Goal: Transaction & Acquisition: Purchase product/service

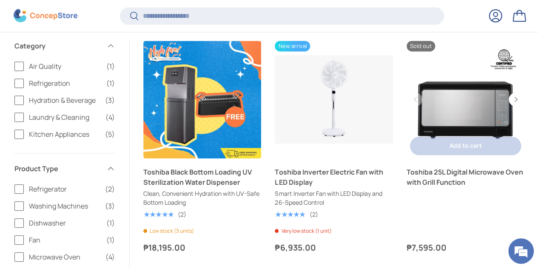
scroll to position [244, 0]
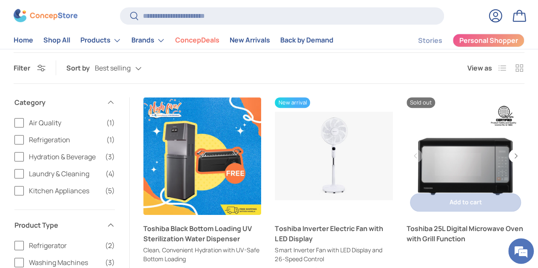
click at [459, 159] on link "Toshiba 25L Digital Microwave Oven with Grill Function" at bounding box center [465, 156] width 118 height 118
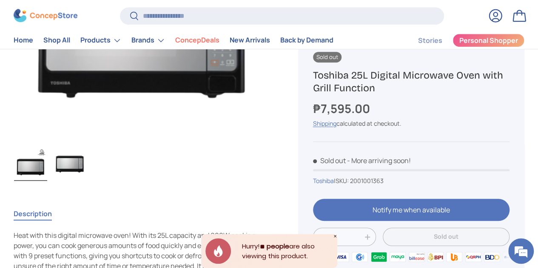
scroll to position [210, 0]
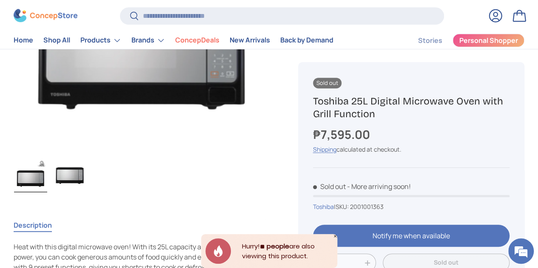
click at [86, 159] on img "Gallery Viewer" at bounding box center [69, 176] width 33 height 34
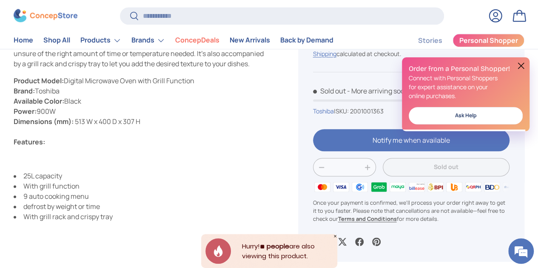
scroll to position [431, 0]
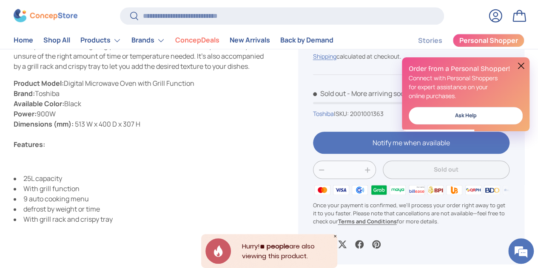
click at [521, 65] on button at bounding box center [521, 66] width 10 height 10
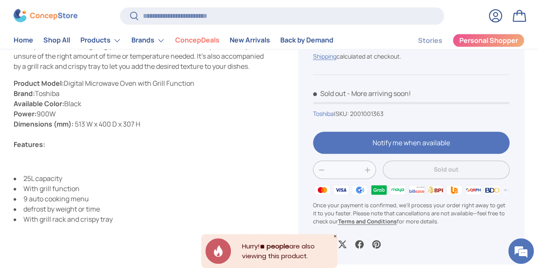
scroll to position [0, 0]
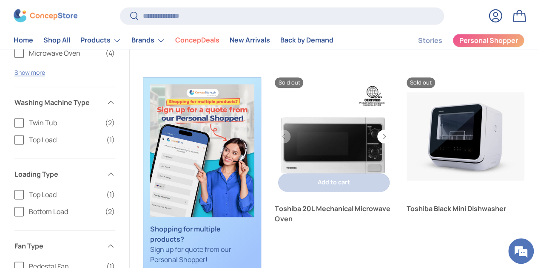
scroll to position [499, 0]
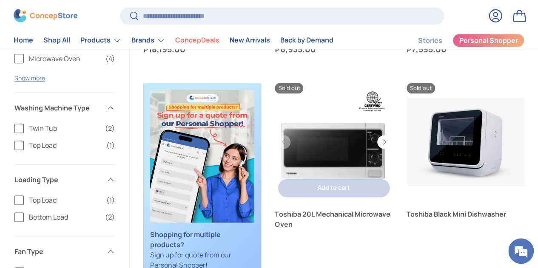
click at [315, 136] on link "Toshiba 20L Mechanical Microwave Oven" at bounding box center [334, 142] width 118 height 118
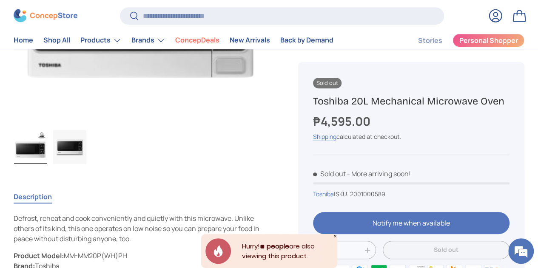
scroll to position [242, 0]
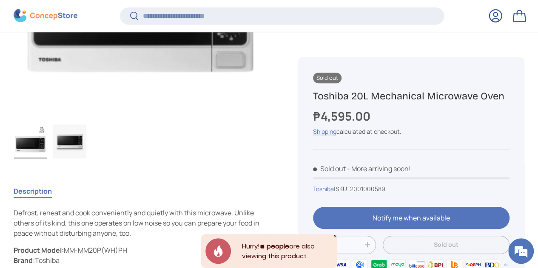
click at [85, 125] on img "Gallery Viewer" at bounding box center [69, 142] width 33 height 34
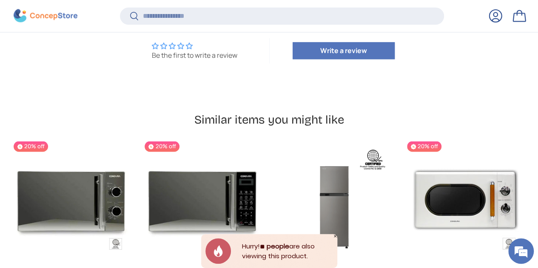
scroll to position [650, 0]
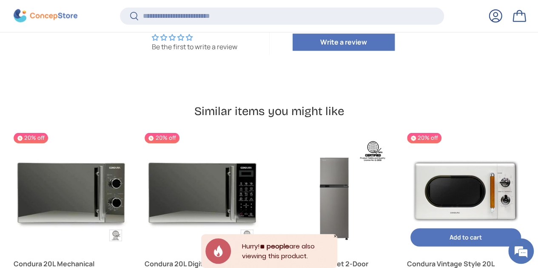
click at [407, 157] on link "Condura Vintage Style 20L Microwave Oven" at bounding box center [465, 191] width 117 height 117
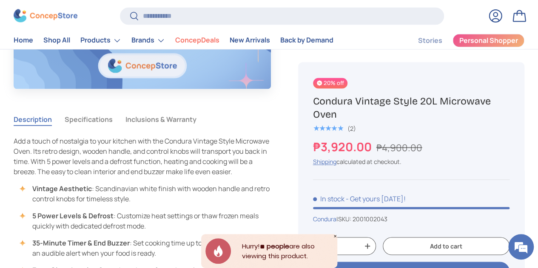
scroll to position [683, 0]
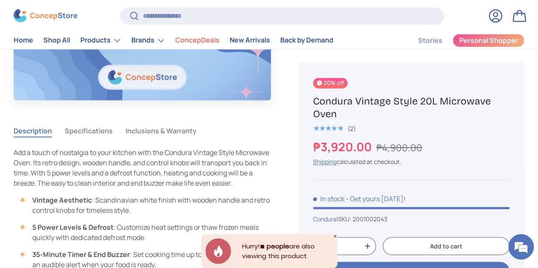
click at [99, 121] on button "Specifications" at bounding box center [89, 131] width 48 height 20
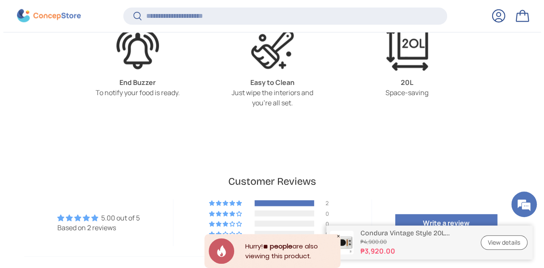
scroll to position [2216, 0]
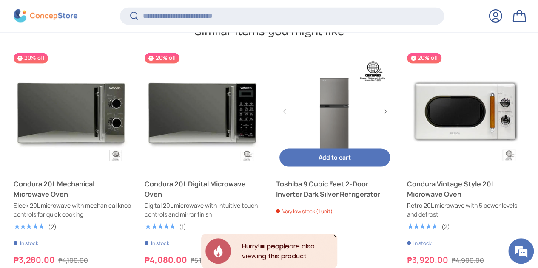
scroll to position [652, 0]
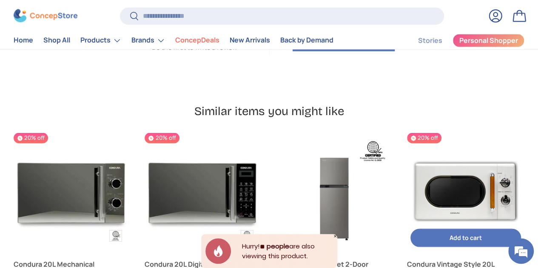
click at [407, 259] on link "Condura Vintage Style 20L Microwave Oven" at bounding box center [465, 269] width 117 height 20
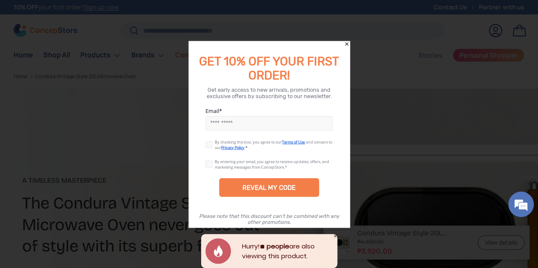
click at [348, 47] on icon "Close" at bounding box center [346, 44] width 6 height 6
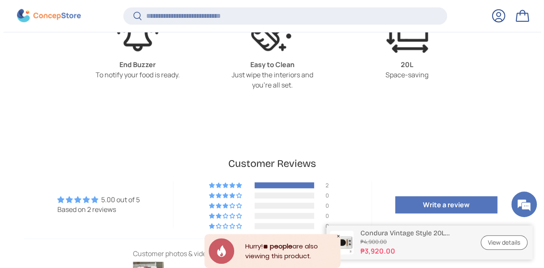
scroll to position [2041, 0]
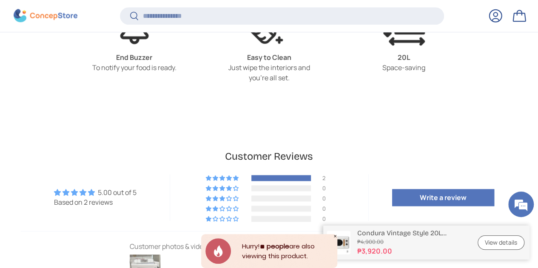
click at [142, 253] on img at bounding box center [145, 270] width 34 height 34
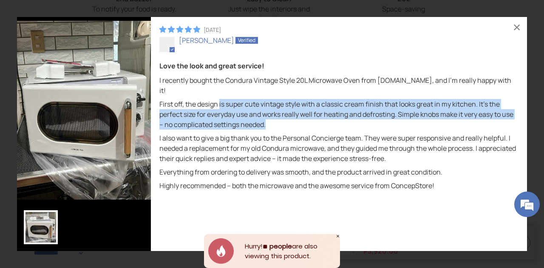
drag, startPoint x: 220, startPoint y: 108, endPoint x: 274, endPoint y: 127, distance: 57.0
click at [274, 127] on p "First off, the design is super cute vintage style with a classic cream finish t…" at bounding box center [338, 114] width 359 height 31
click at [295, 118] on p "First off, the design is super cute vintage style with a classic cream finish t…" at bounding box center [338, 114] width 359 height 31
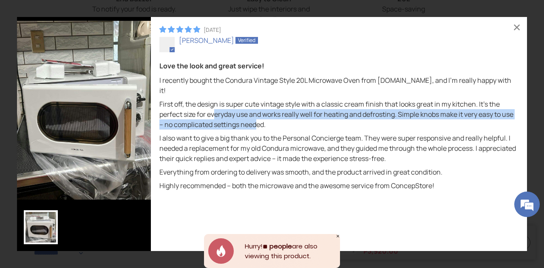
drag, startPoint x: 214, startPoint y: 111, endPoint x: 258, endPoint y: 125, distance: 45.6
click at [258, 125] on p "First off, the design is super cute vintage style with a classic cream finish t…" at bounding box center [338, 114] width 359 height 31
click at [258, 126] on p "First off, the design is super cute vintage style with a classic cream finish t…" at bounding box center [338, 114] width 359 height 31
drag, startPoint x: 263, startPoint y: 114, endPoint x: 279, endPoint y: 127, distance: 20.2
click at [279, 127] on p "First off, the design is super cute vintage style with a classic cream finish t…" at bounding box center [338, 114] width 359 height 31
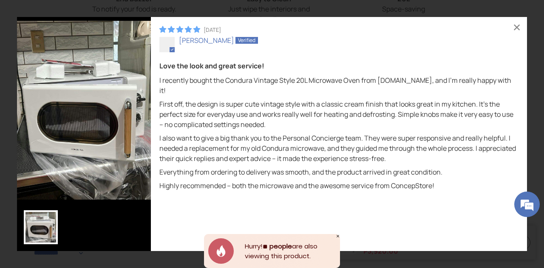
click at [315, 142] on p "I also want to give a big thank you to the Personal Concierge team. They were s…" at bounding box center [338, 148] width 359 height 31
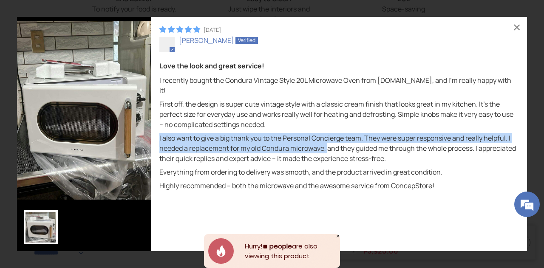
drag, startPoint x: 289, startPoint y: 123, endPoint x: 328, endPoint y: 147, distance: 45.2
click at [328, 147] on div "I recently bought the Condura Vintage Style 20L Microwave Oven from ConcepStore…" at bounding box center [338, 133] width 359 height 116
click at [328, 147] on p "I also want to give a big thank you to the Personal Concierge team. They were s…" at bounding box center [338, 148] width 359 height 31
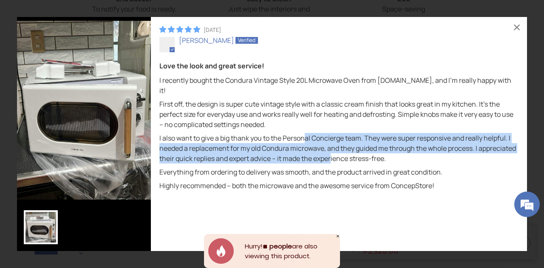
drag, startPoint x: 307, startPoint y: 139, endPoint x: 332, endPoint y: 156, distance: 30.3
click at [332, 156] on p "I also want to give a big thank you to the Personal Concierge team. They were s…" at bounding box center [338, 148] width 359 height 31
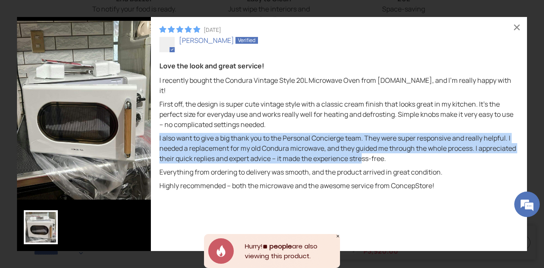
drag, startPoint x: 320, startPoint y: 129, endPoint x: 363, endPoint y: 161, distance: 54.2
click at [363, 161] on div "I recently bought the Condura Vintage Style 20L Microwave Oven from ConcepStore…" at bounding box center [338, 133] width 359 height 116
click at [363, 161] on p "I also want to give a big thank you to the Personal Concierge team. They were s…" at bounding box center [338, 148] width 359 height 31
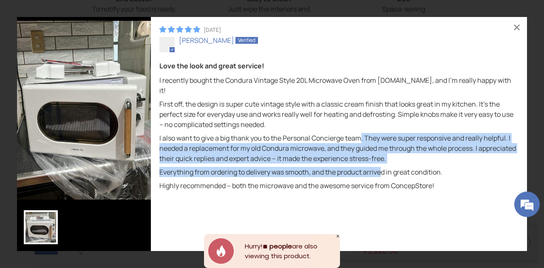
drag, startPoint x: 360, startPoint y: 139, endPoint x: 384, endPoint y: 167, distance: 36.2
click at [384, 167] on div "I recently bought the Condura Vintage Style 20L Microwave Oven from ConcepStore…" at bounding box center [338, 133] width 359 height 116
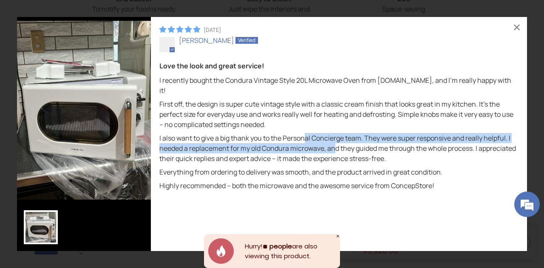
drag, startPoint x: 306, startPoint y: 133, endPoint x: 336, endPoint y: 153, distance: 36.3
click at [336, 153] on div "I recently bought the Condura Vintage Style 20L Microwave Oven from ConcepStore…" at bounding box center [338, 133] width 359 height 116
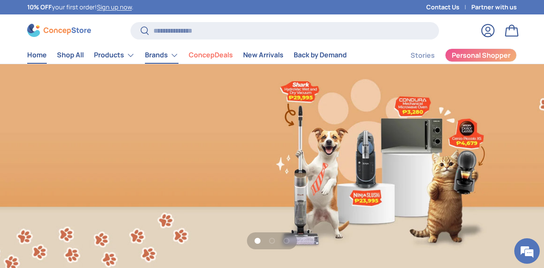
scroll to position [2117, 3239]
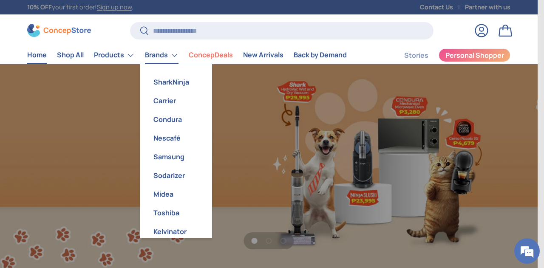
click at [156, 57] on link "Brands" at bounding box center [162, 55] width 34 height 17
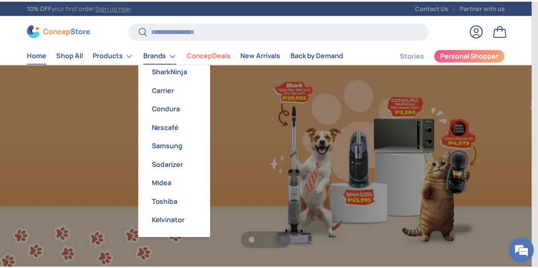
scroll to position [2116, 3239]
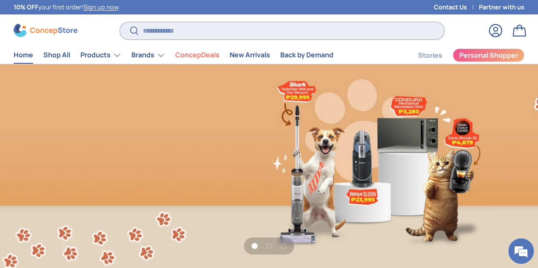
click at [165, 31] on input "Search" at bounding box center [282, 30] width 324 height 17
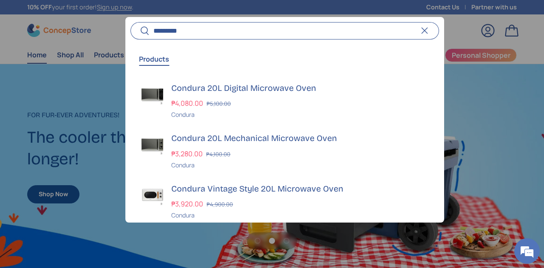
scroll to position [0, 0]
type input "*********"
click at [130, 21] on button "Search" at bounding box center [139, 31] width 19 height 20
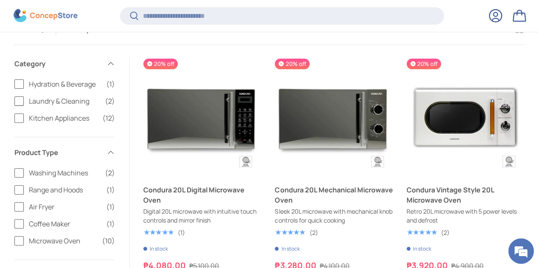
scroll to position [99, 0]
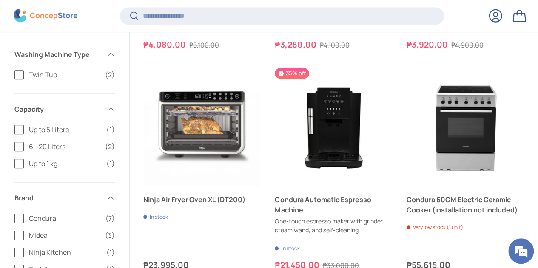
scroll to position [329, 0]
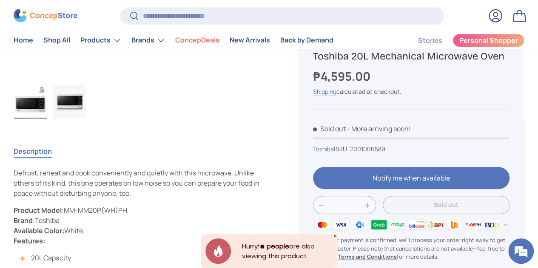
scroll to position [281, 0]
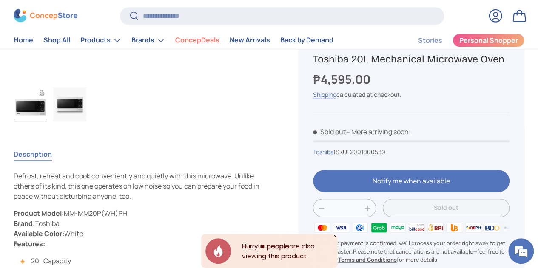
click at [76, 88] on img "Gallery Viewer" at bounding box center [69, 105] width 33 height 34
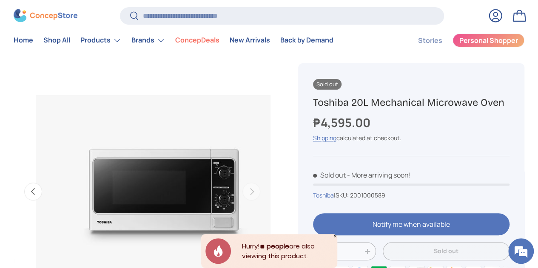
scroll to position [48, 0]
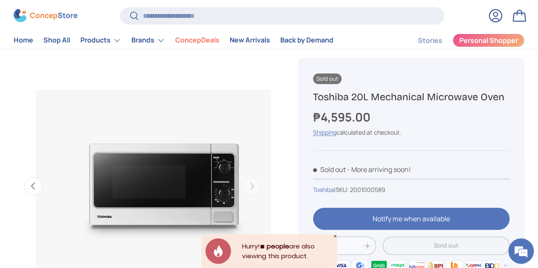
click at [162, 181] on img "Gallery Viewer" at bounding box center [163, 186] width 257 height 257
click at [42, 184] on button "Previous" at bounding box center [33, 186] width 18 height 18
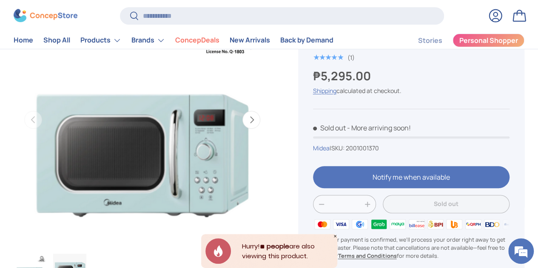
scroll to position [128, 0]
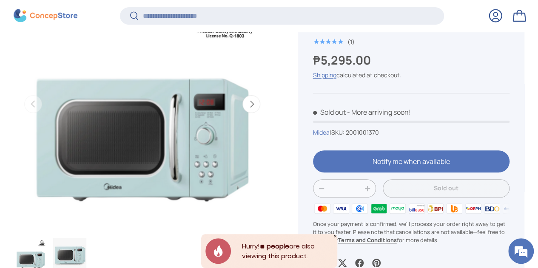
click at [242, 99] on button "Next" at bounding box center [251, 104] width 18 height 18
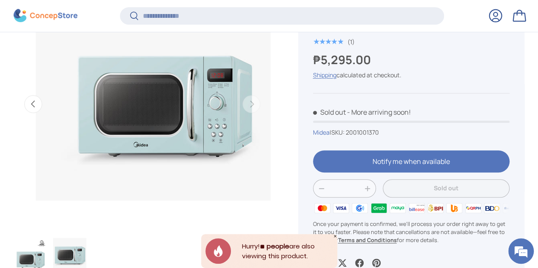
click at [47, 238] on img "Gallery Viewer" at bounding box center [30, 255] width 33 height 34
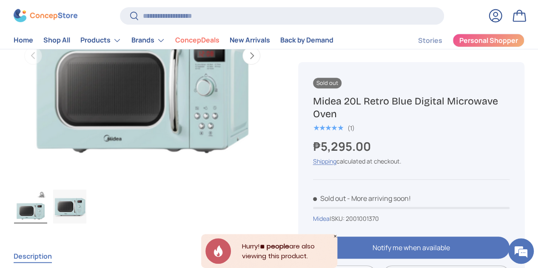
scroll to position [170, 0]
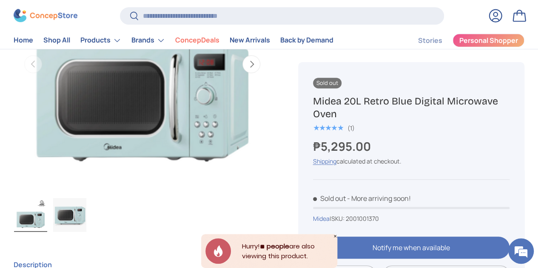
click at [246, 62] on button "Next" at bounding box center [251, 64] width 18 height 18
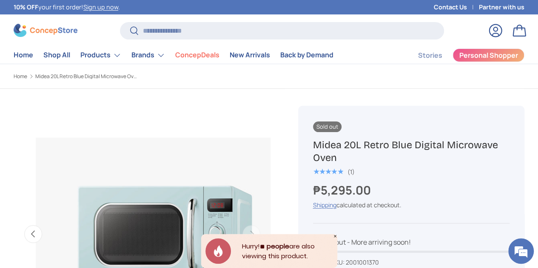
scroll to position [0, 0]
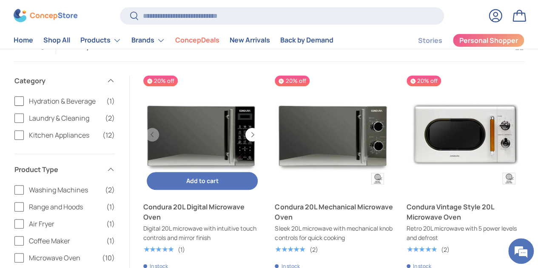
click at [205, 202] on link "Condura 20L Digital Microwave Oven" at bounding box center [202, 212] width 118 height 20
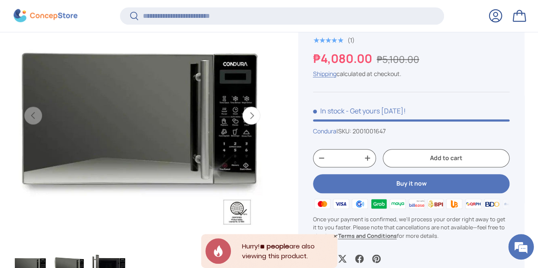
scroll to position [375, 0]
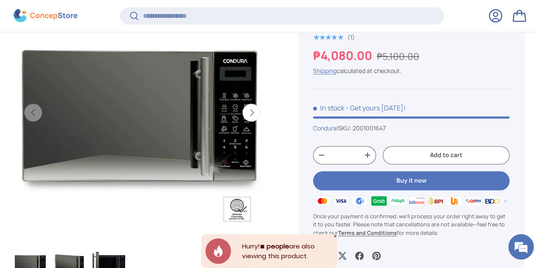
click at [247, 107] on button "Next" at bounding box center [251, 113] width 18 height 18
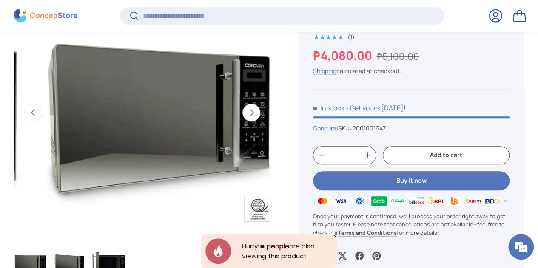
click at [247, 107] on button "Next" at bounding box center [251, 113] width 18 height 18
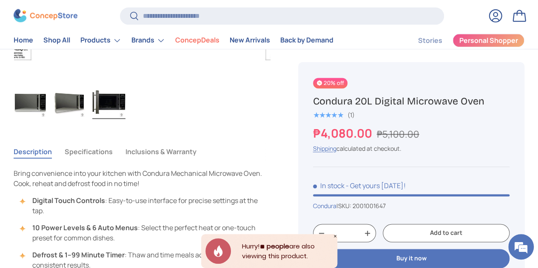
scroll to position [519, 0]
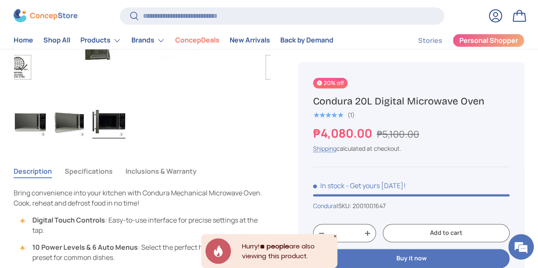
click at [99, 162] on button "Specifications" at bounding box center [89, 172] width 48 height 20
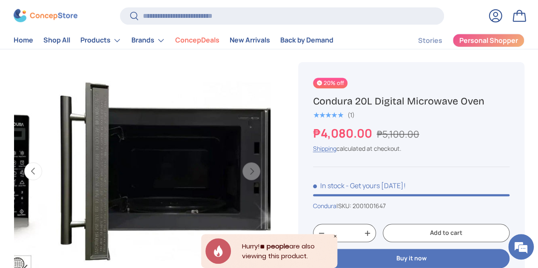
scroll to position [312, 0]
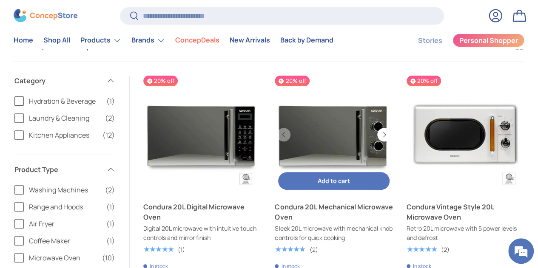
click at [289, 202] on link "Condura 20L Mechanical Microwave Oven" at bounding box center [334, 212] width 118 height 20
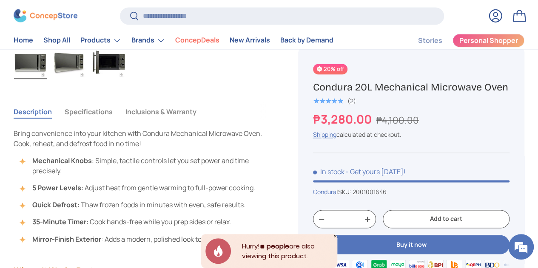
scroll to position [572, 0]
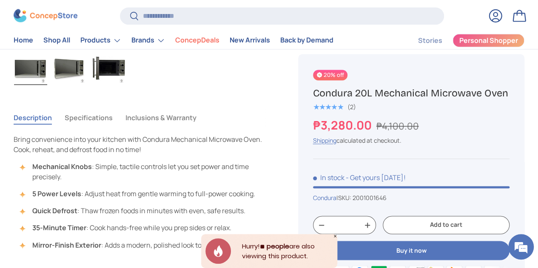
click at [99, 108] on button "Specifications" at bounding box center [89, 118] width 48 height 20
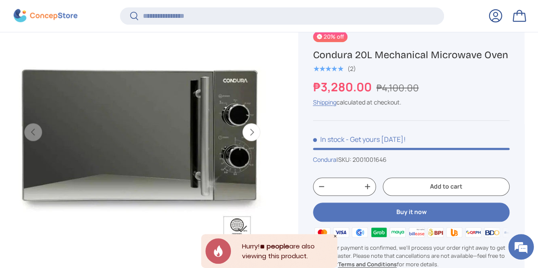
scroll to position [366, 0]
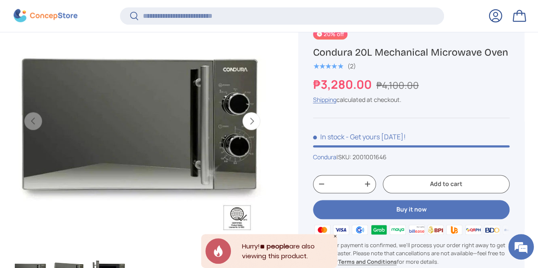
click at [243, 113] on button "Next" at bounding box center [251, 121] width 18 height 18
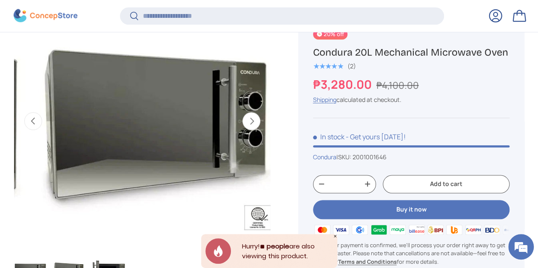
click at [246, 113] on button "Next" at bounding box center [251, 121] width 18 height 18
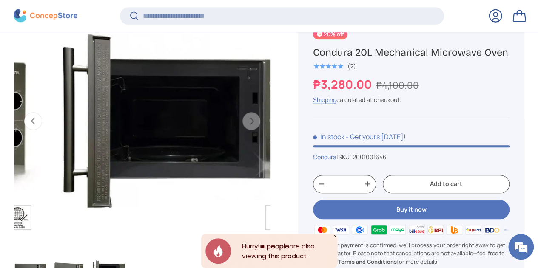
click at [42, 114] on button "Previous" at bounding box center [33, 121] width 18 height 18
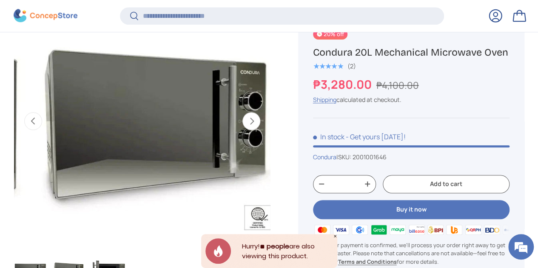
click at [42, 114] on button "Previous" at bounding box center [33, 121] width 18 height 18
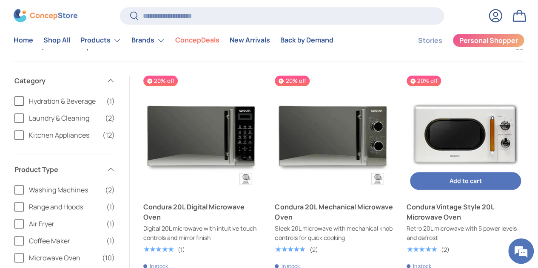
click at [406, 116] on img "Condura Vintage Style 20L Microwave Oven" at bounding box center [465, 135] width 118 height 118
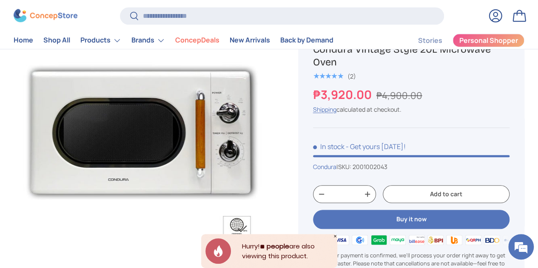
scroll to position [354, 0]
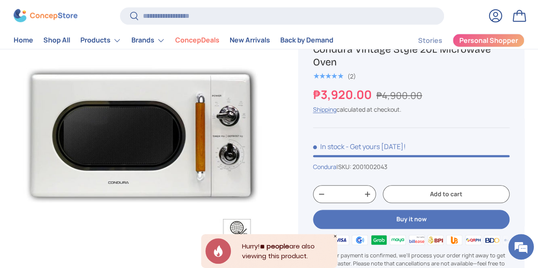
click at [208, 125] on img "Gallery Viewer" at bounding box center [142, 135] width 257 height 257
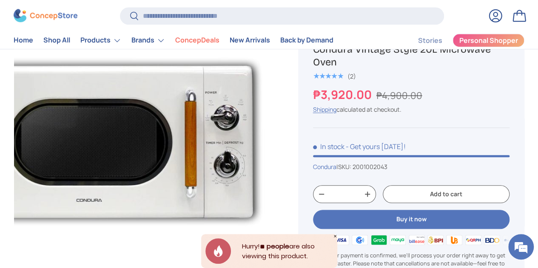
click at [235, 104] on img "Gallery Viewer" at bounding box center [142, 135] width 257 height 257
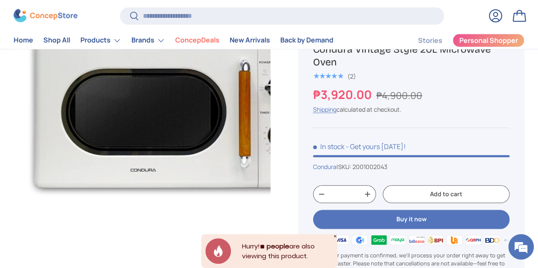
click at [28, 219] on img "Gallery Viewer" at bounding box center [142, 135] width 257 height 257
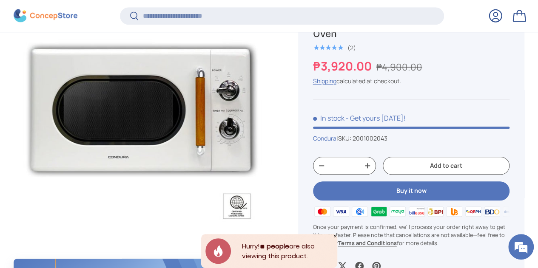
scroll to position [400, 0]
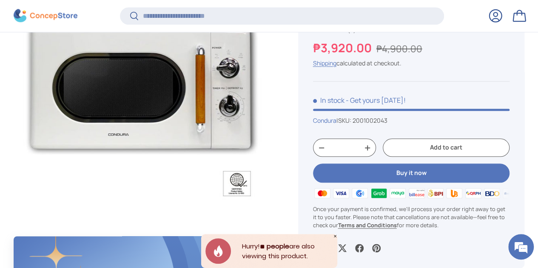
click at [431, 150] on button "Add to cart" at bounding box center [446, 148] width 127 height 18
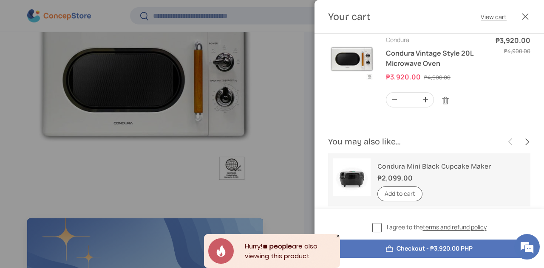
scroll to position [18, 0]
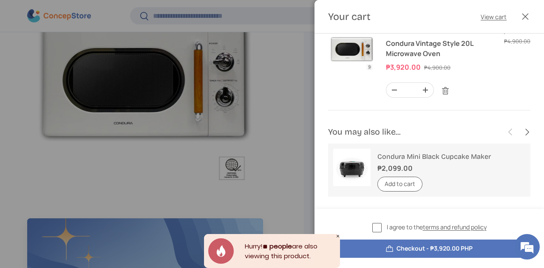
click at [525, 15] on button "Close" at bounding box center [525, 16] width 19 height 19
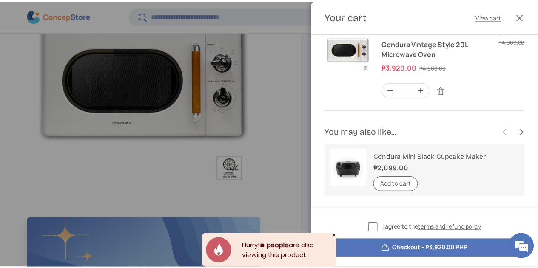
scroll to position [2037, 3239]
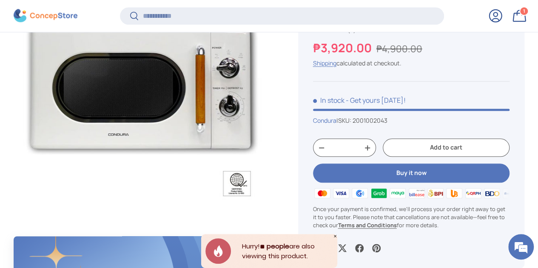
click at [510, 16] on link "Bag 1 1 item" at bounding box center [519, 15] width 19 height 19
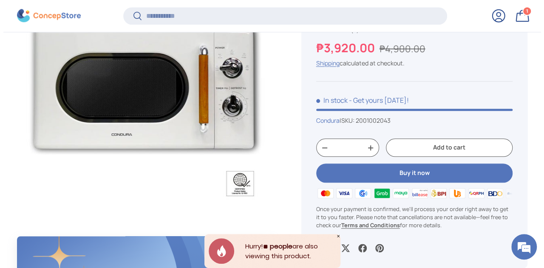
scroll to position [2037, 3239]
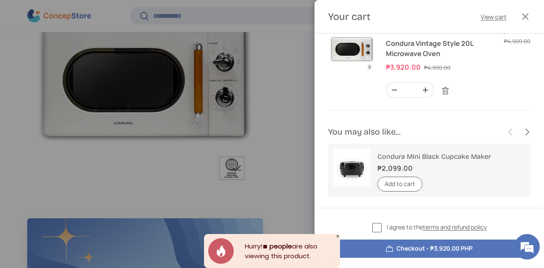
click at [377, 230] on label "I agree to the terms and refund policy" at bounding box center [429, 228] width 114 height 10
click at [445, 247] on button "Checkout - ₱3,920.00 PHP" at bounding box center [429, 249] width 202 height 18
